Goal: Check status: Check status

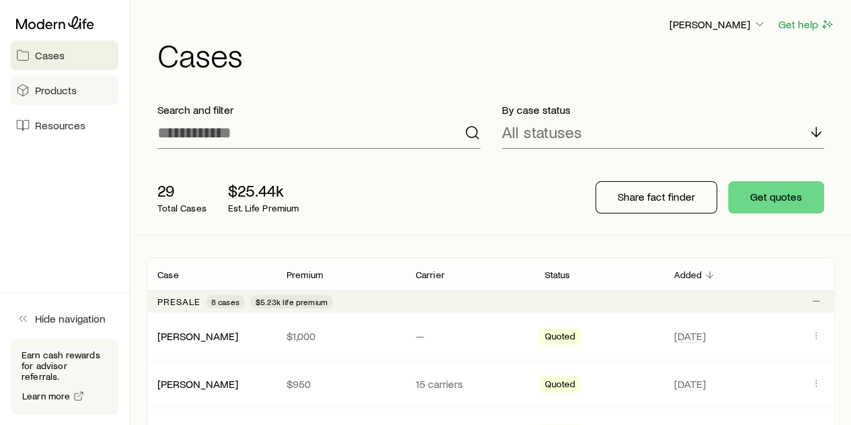
click at [81, 87] on link "Products" at bounding box center [65, 90] width 108 height 30
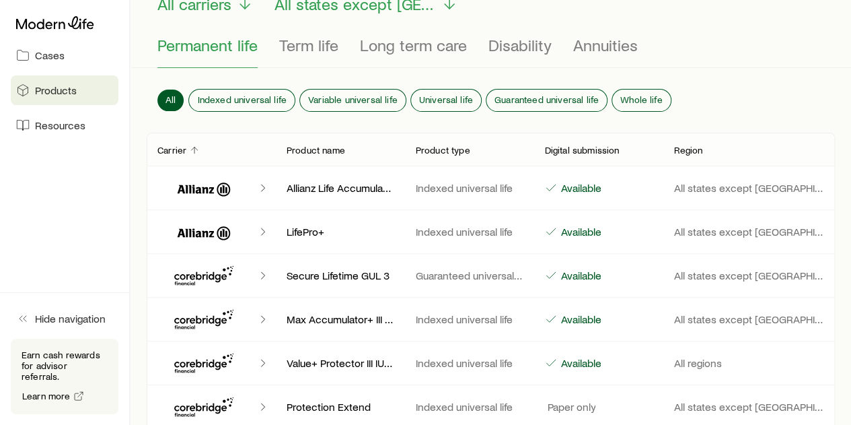
scroll to position [135, 0]
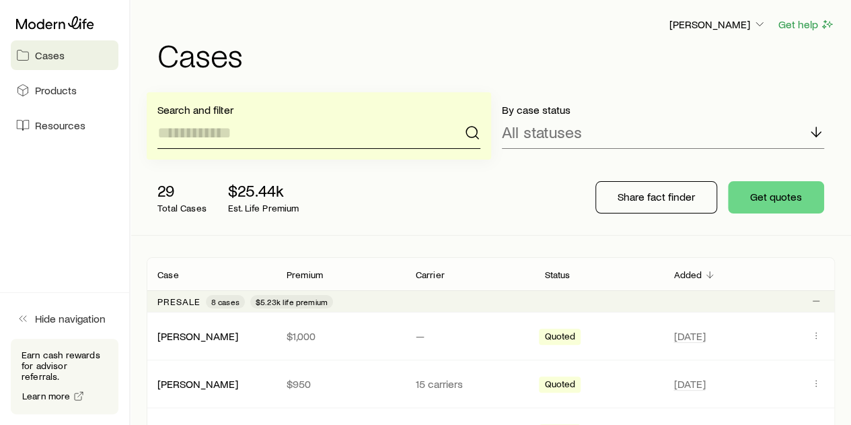
click at [420, 131] on input at bounding box center [318, 132] width 323 height 32
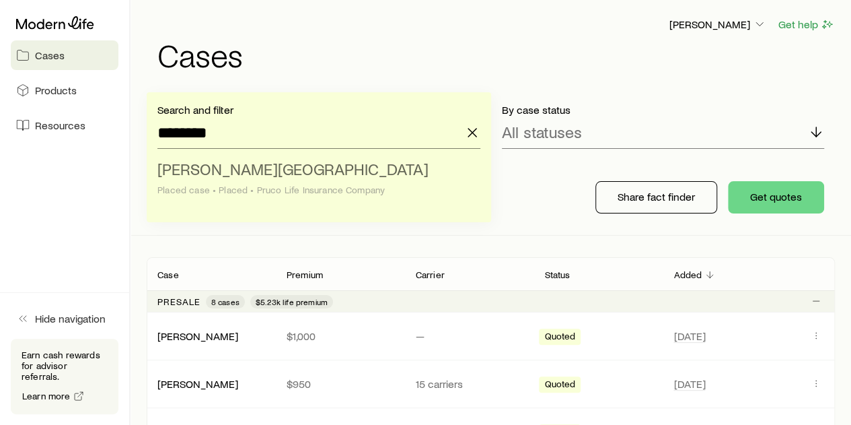
click at [343, 177] on li "[GEOGRAPHIC_DATA][PERSON_NAME][GEOGRAPHIC_DATA] case • Placed • Pruco Life Insu…" at bounding box center [314, 180] width 315 height 52
type input "**********"
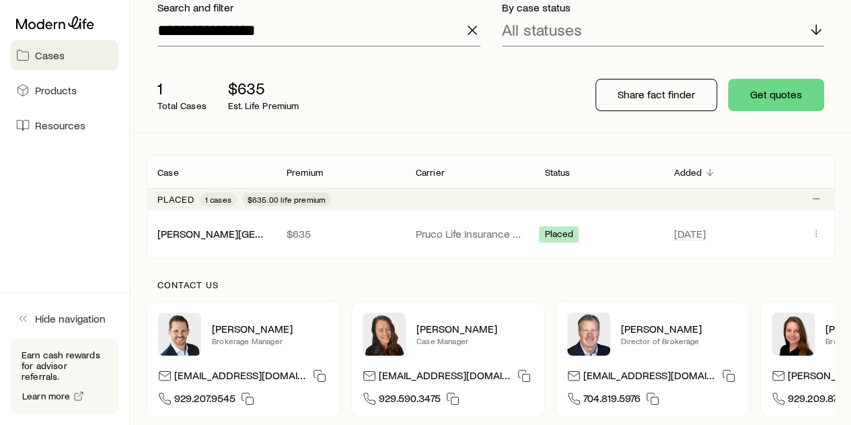
scroll to position [135, 0]
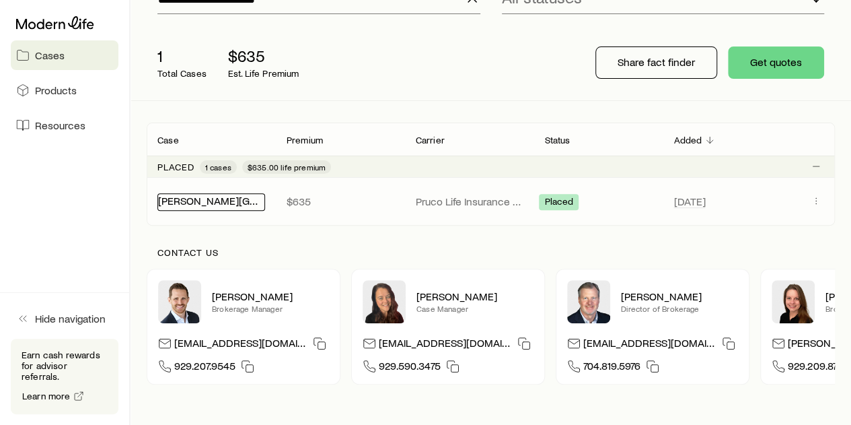
click at [192, 205] on link "[PERSON_NAME][GEOGRAPHIC_DATA]" at bounding box center [249, 200] width 182 height 13
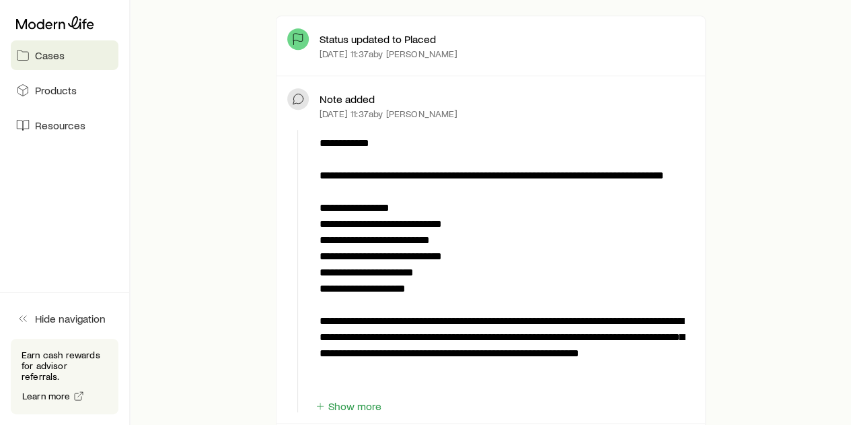
scroll to position [404, 0]
